Goal: Transaction & Acquisition: Purchase product/service

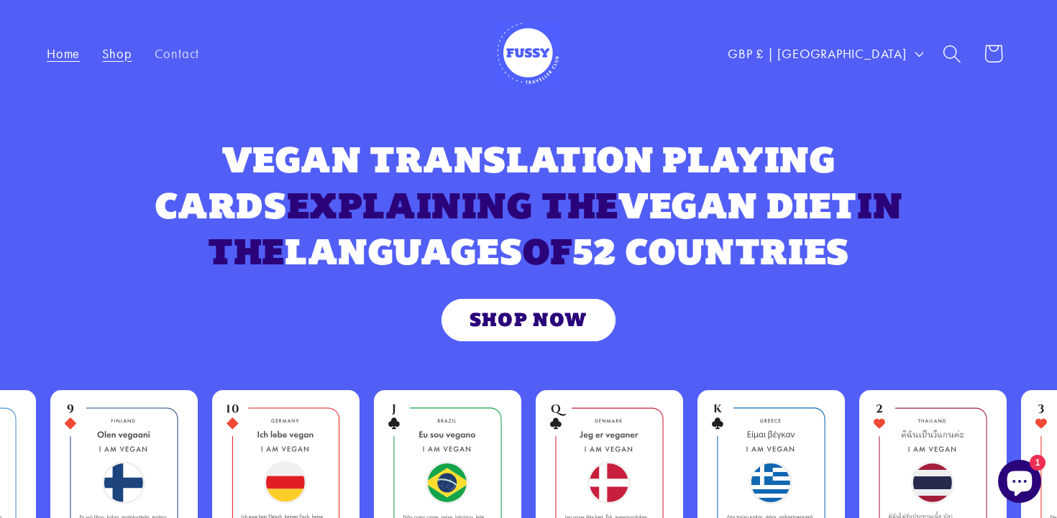
click at [115, 63] on link "Shop" at bounding box center [117, 54] width 52 height 39
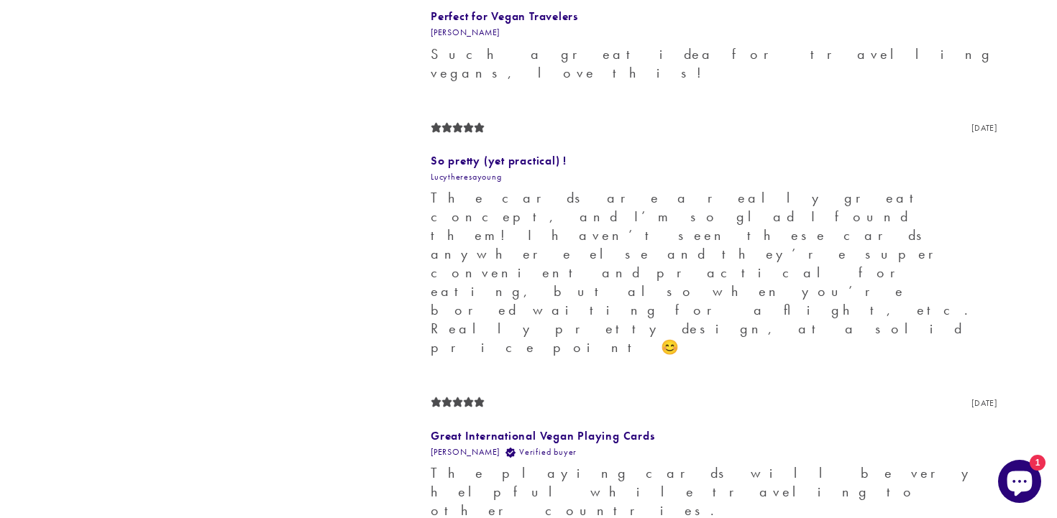
scroll to position [1377, 0]
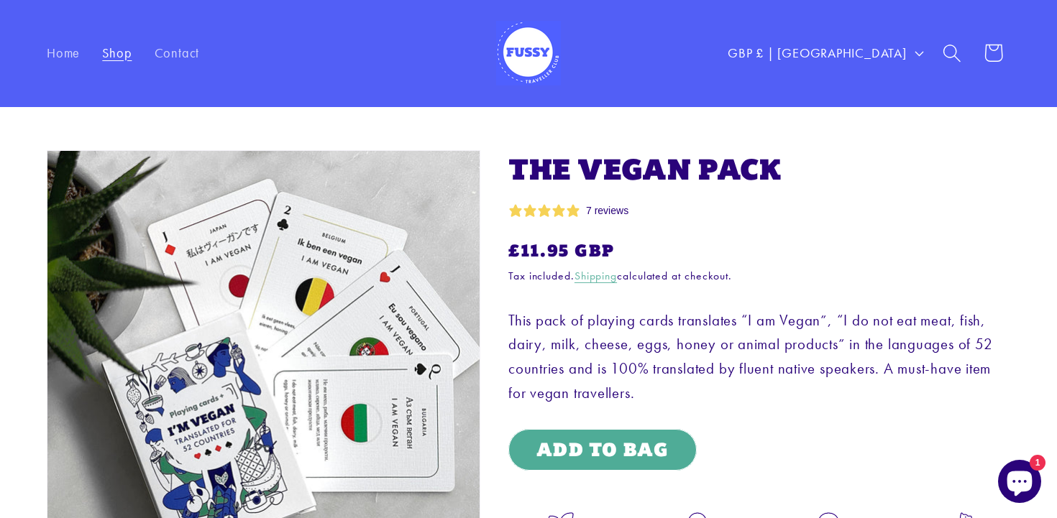
scroll to position [7, 0]
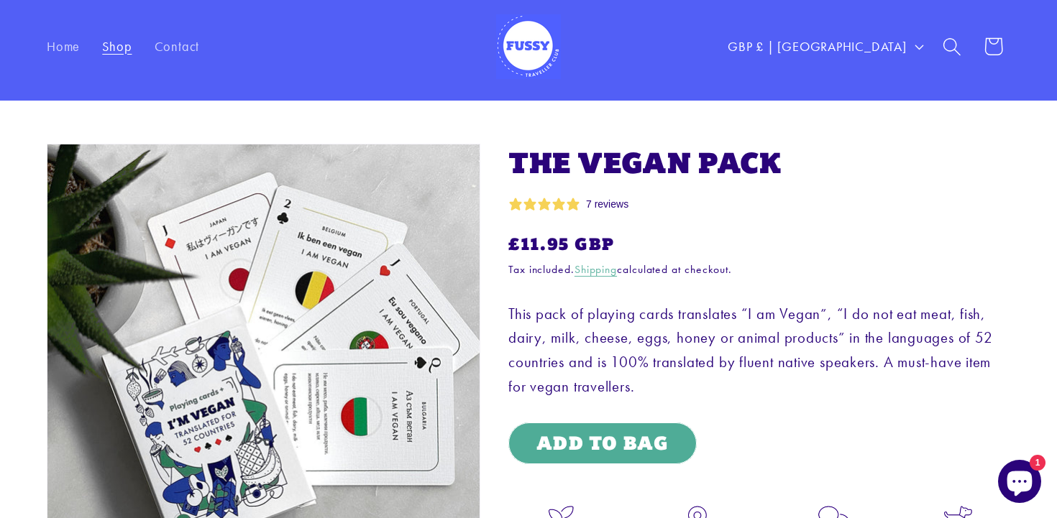
click at [536, 50] on img at bounding box center [528, 46] width 65 height 65
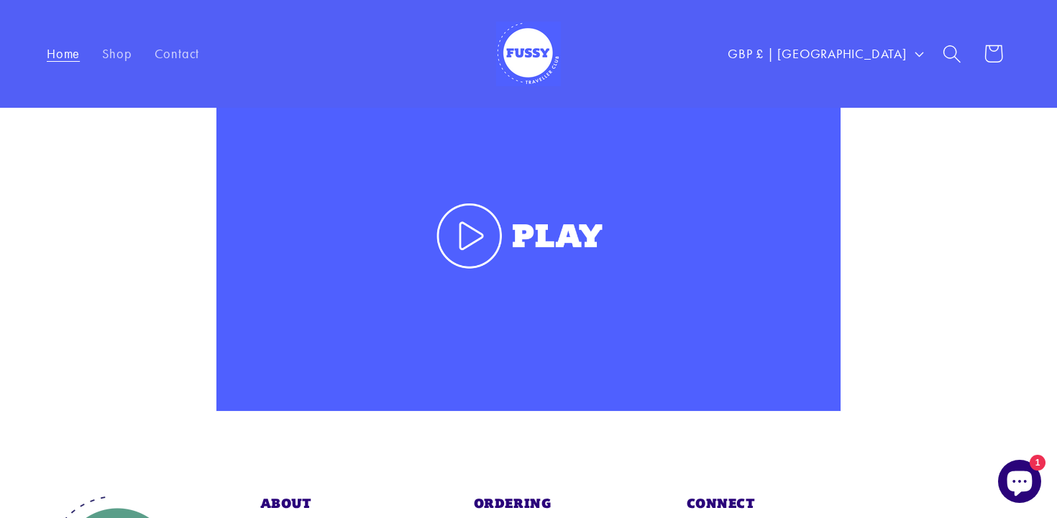
scroll to position [1866, 0]
